Goal: Transaction & Acquisition: Purchase product/service

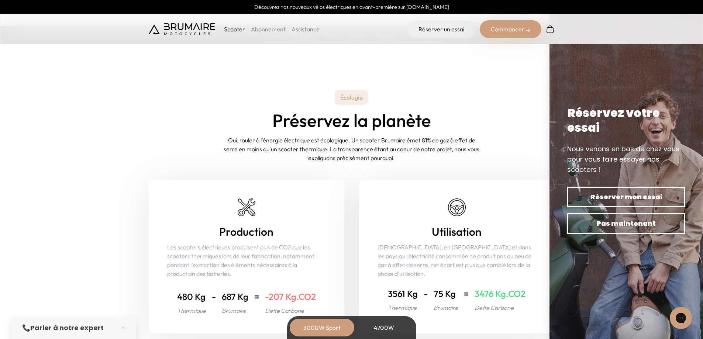
scroll to position [2767, 0]
click at [188, 34] on img at bounding box center [182, 29] width 66 height 12
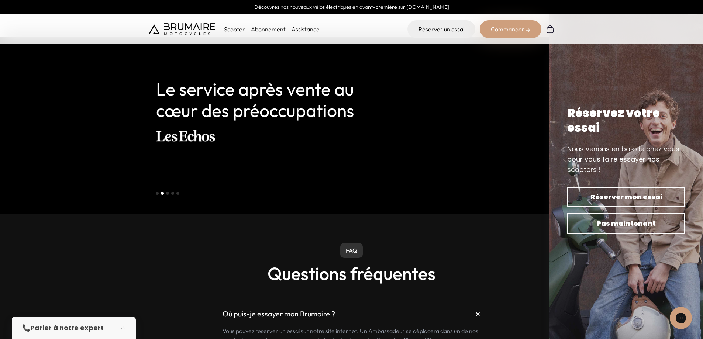
scroll to position [1660, 0]
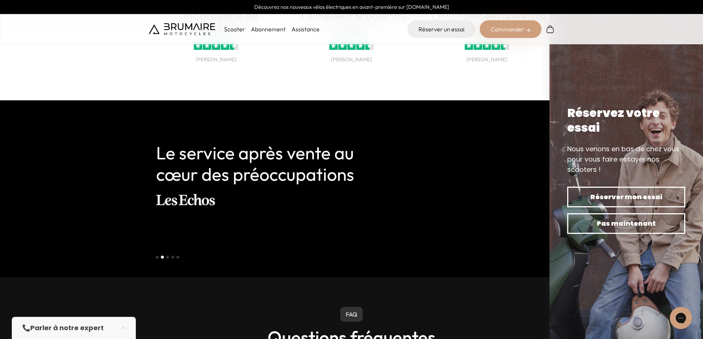
click at [158, 256] on button "Go to slide 1" at bounding box center [157, 257] width 3 height 3
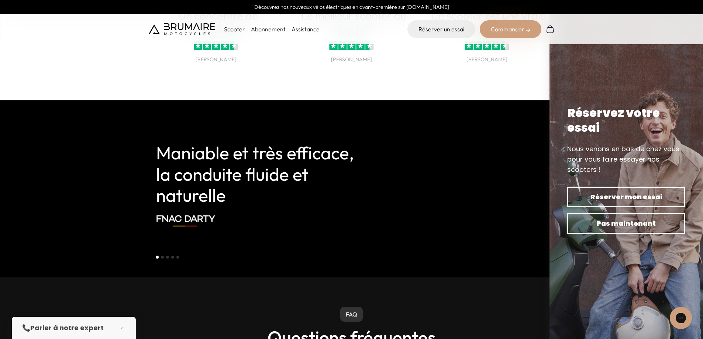
click at [166, 258] on button "Go to slide 3" at bounding box center [167, 257] width 3 height 3
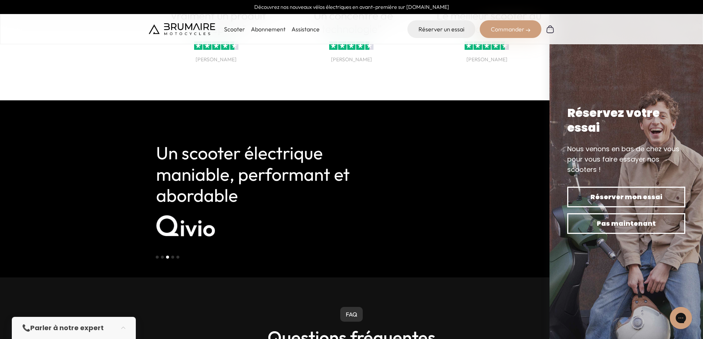
click at [160, 258] on li "Select a slide to show" at bounding box center [162, 256] width 5 height 6
click at [171, 257] on button "Go to slide 4" at bounding box center [172, 257] width 3 height 3
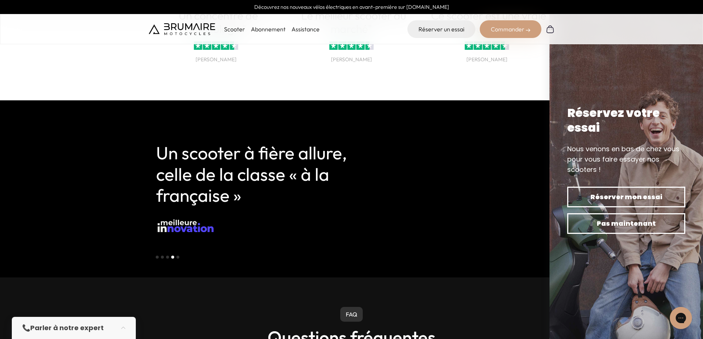
click at [177, 257] on button "Go to slide 5" at bounding box center [177, 257] width 3 height 3
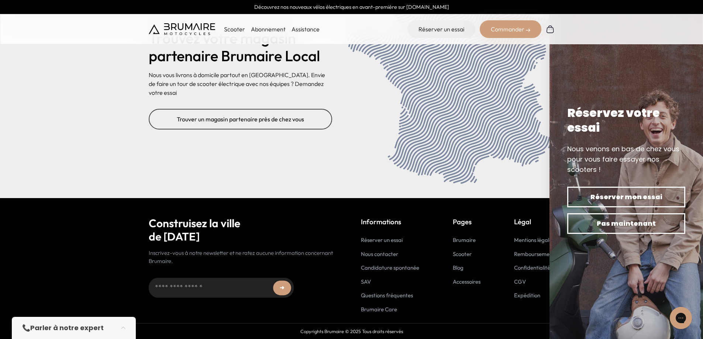
scroll to position [2815, 0]
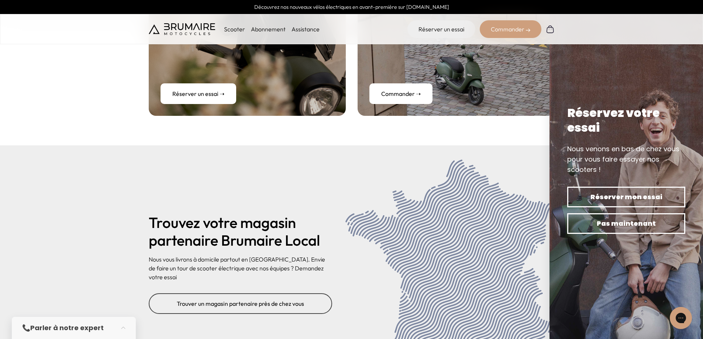
click at [182, 27] on img at bounding box center [182, 29] width 66 height 12
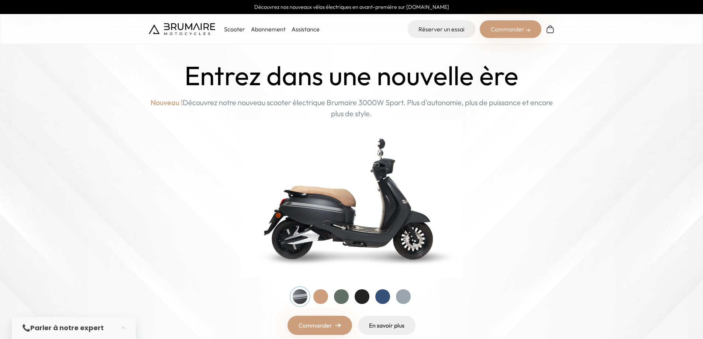
click at [509, 27] on div "Commander" at bounding box center [511, 29] width 62 height 18
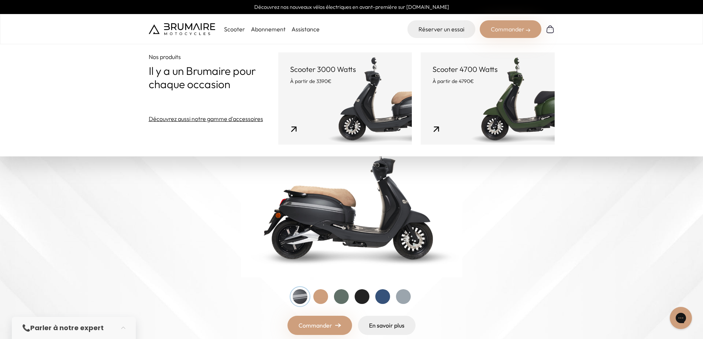
click at [472, 110] on link "Scooter 4700 Watts À partir de 4790€" at bounding box center [488, 98] width 134 height 92
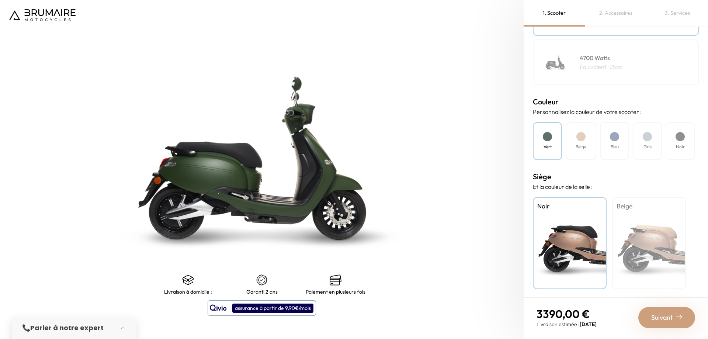
scroll to position [156, 0]
click at [35, 11] on img at bounding box center [42, 15] width 66 height 12
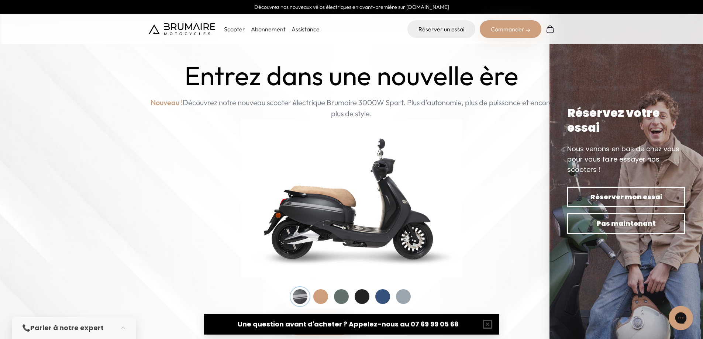
click at [678, 315] on icon "Gorgias live chat" at bounding box center [681, 318] width 8 height 8
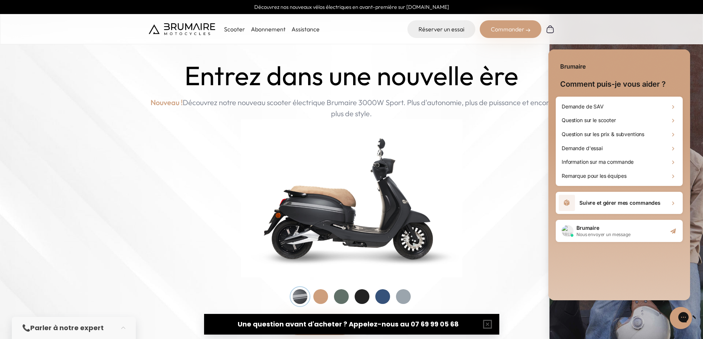
click at [672, 234] on icon "Start conversation" at bounding box center [672, 231] width 7 height 7
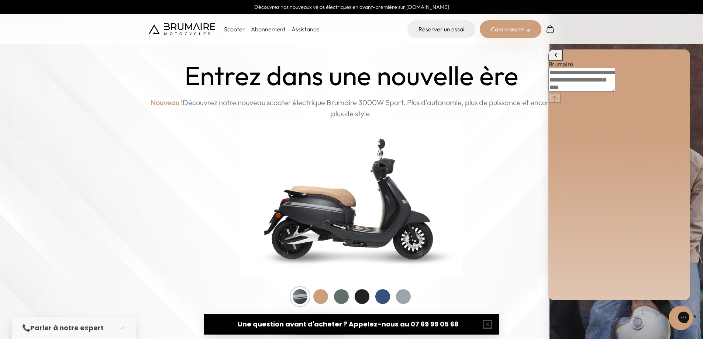
click at [703, 323] on div "Gorgias live chat" at bounding box center [710, 318] width 8 height 10
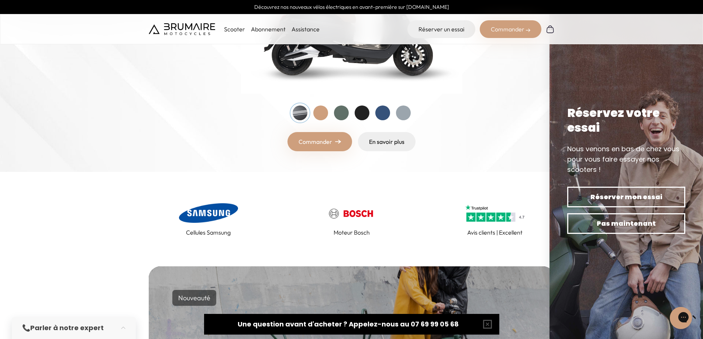
scroll to position [184, 0]
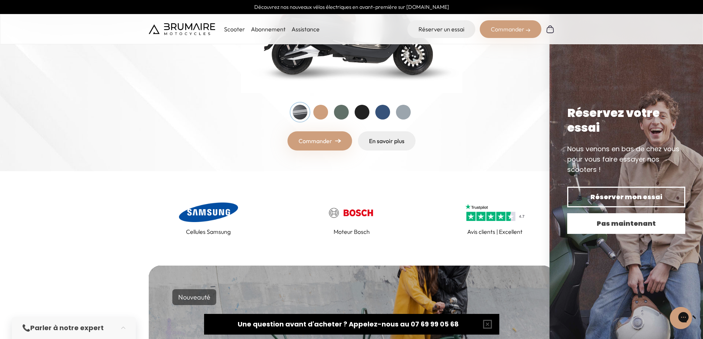
click at [616, 227] on span "Pas maintenant" at bounding box center [626, 223] width 92 height 10
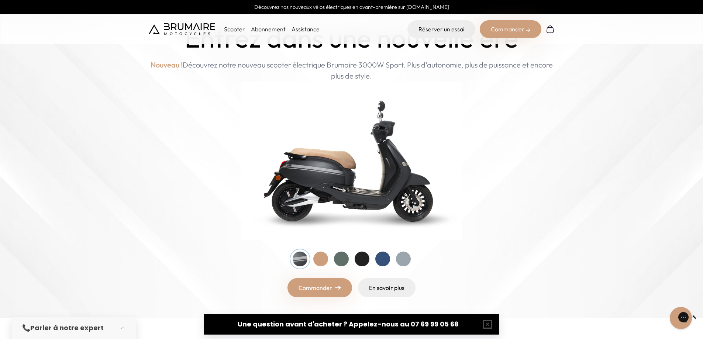
scroll to position [0, 0]
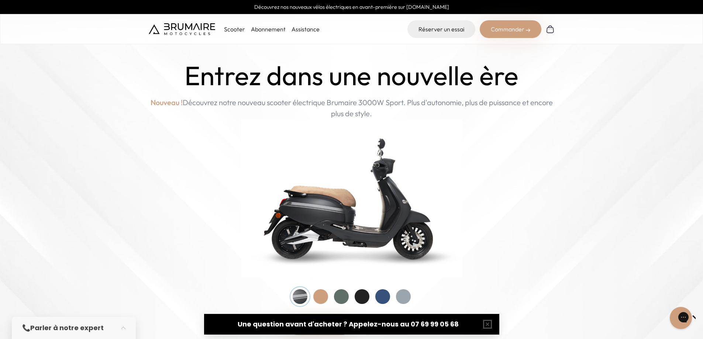
click at [197, 32] on img at bounding box center [182, 29] width 66 height 12
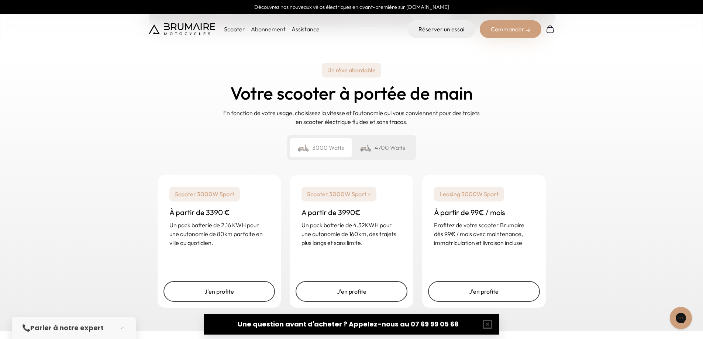
click at [395, 138] on div "4700 Watts" at bounding box center [383, 147] width 62 height 19
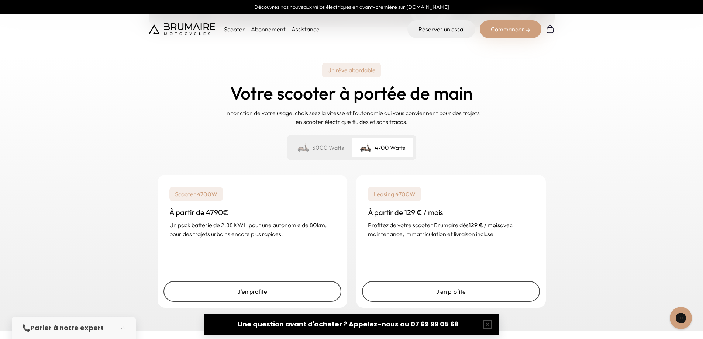
click at [324, 147] on div "3000 Watts" at bounding box center [321, 147] width 62 height 19
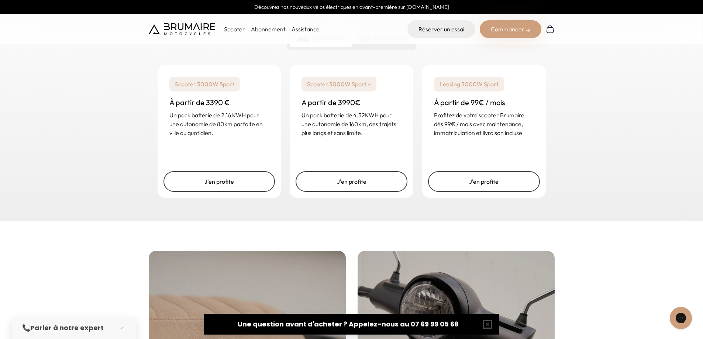
scroll to position [1144, 0]
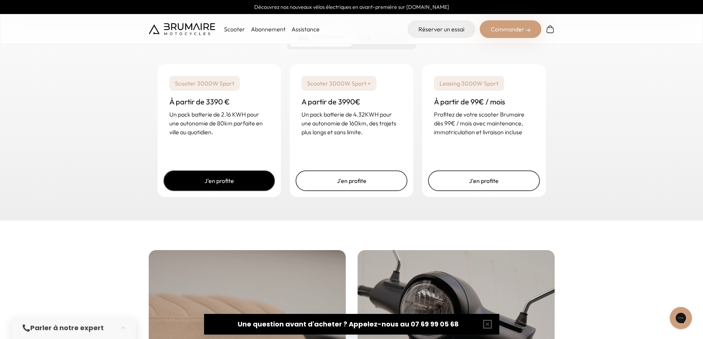
click at [227, 183] on link "J'en profite" at bounding box center [219, 180] width 112 height 21
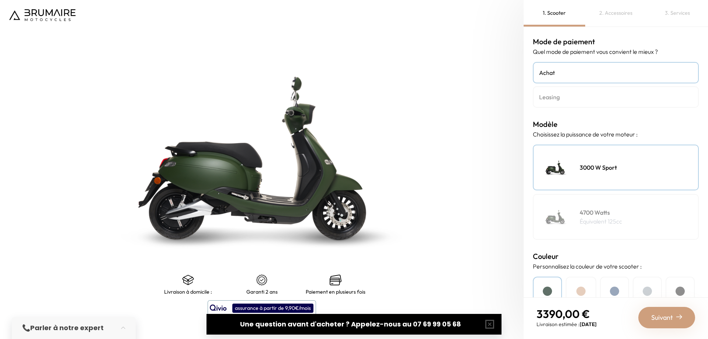
click at [56, 13] on img at bounding box center [42, 15] width 66 height 12
